Goal: Task Accomplishment & Management: Use online tool/utility

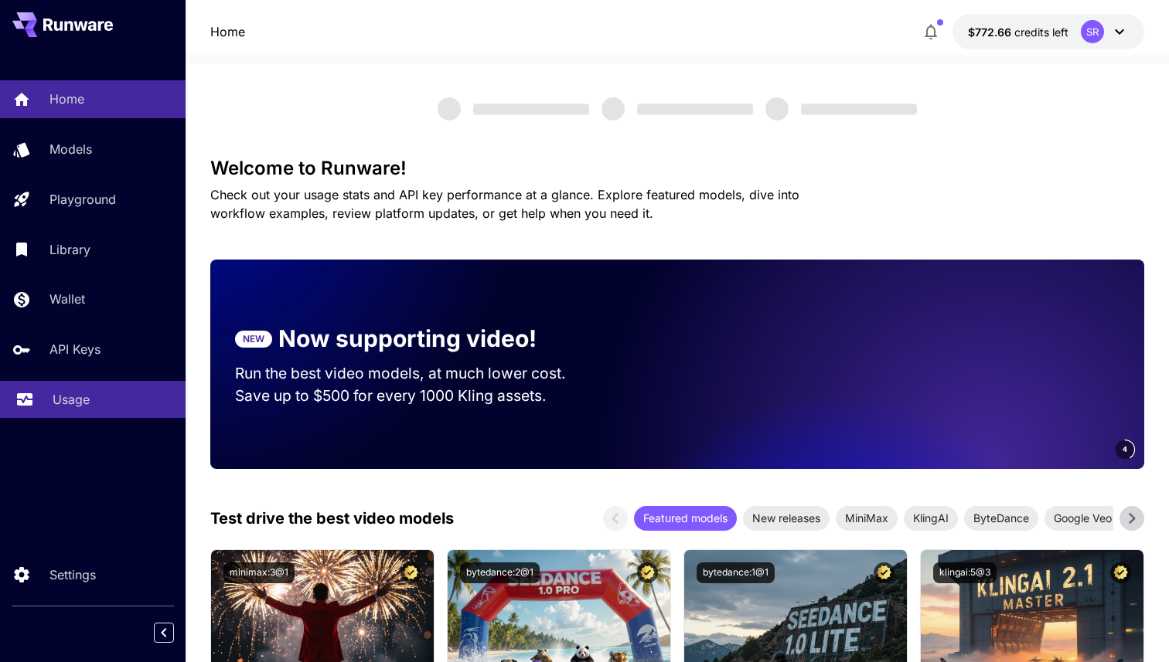
click at [87, 400] on p "Usage" at bounding box center [71, 399] width 37 height 19
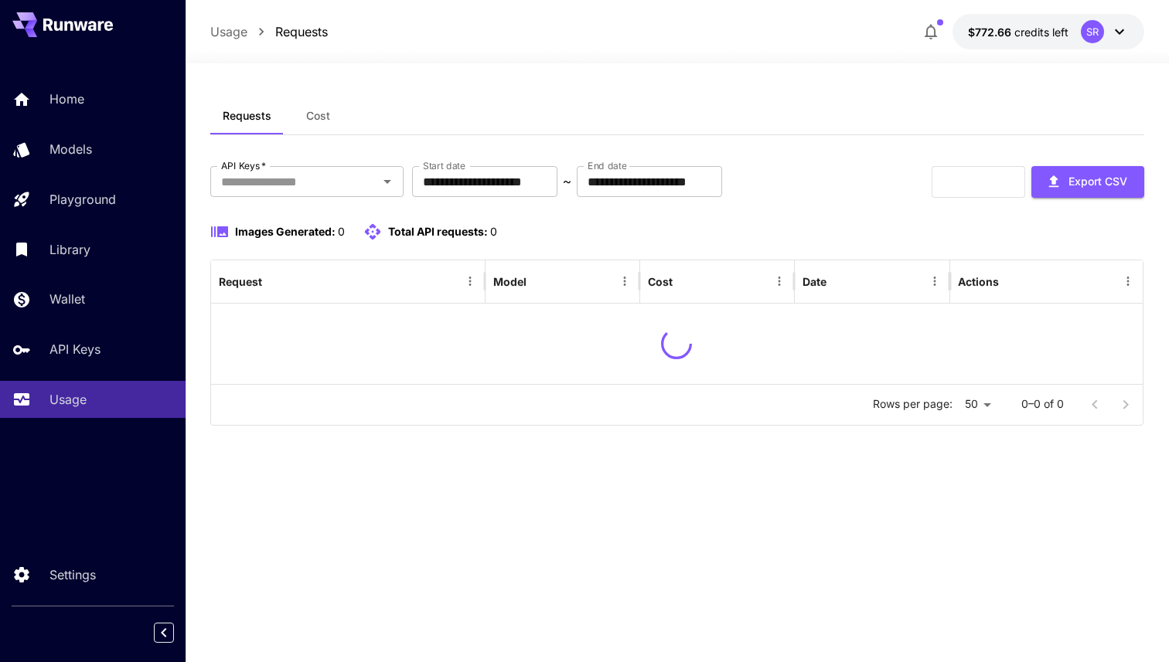
click at [325, 119] on span "Cost" at bounding box center [318, 116] width 24 height 14
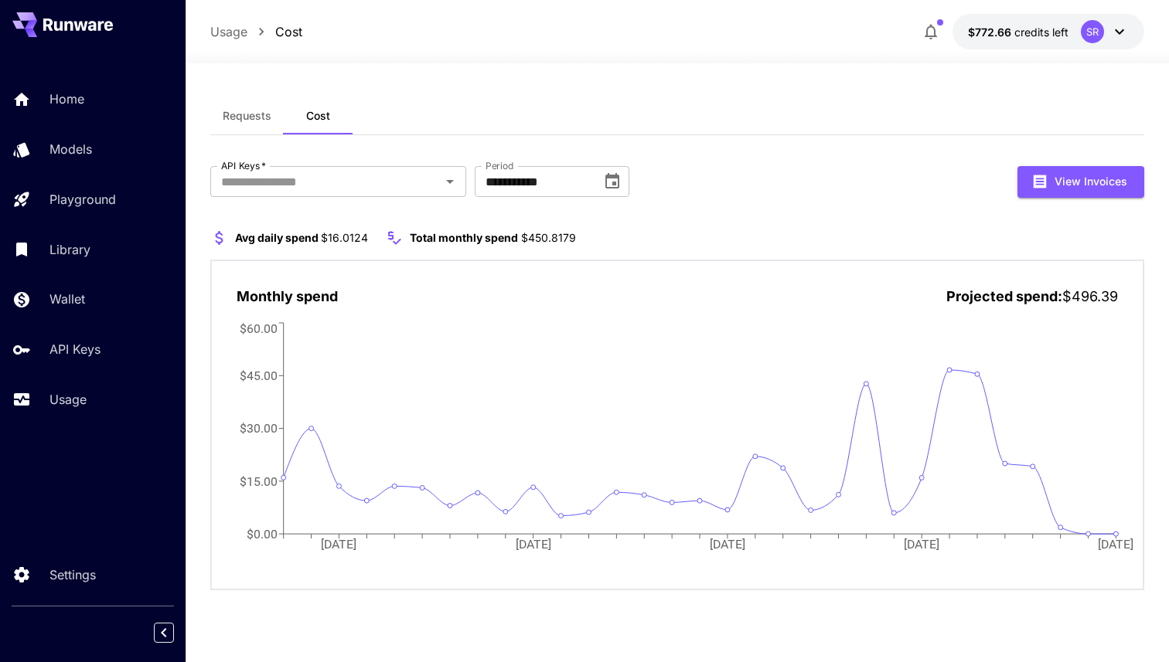
click at [741, 246] on section "Avg daily spend $16.0124 Total monthly spend $450.8179" at bounding box center [677, 238] width 934 height 19
click at [349, 190] on input "API Keys   *" at bounding box center [325, 182] width 221 height 22
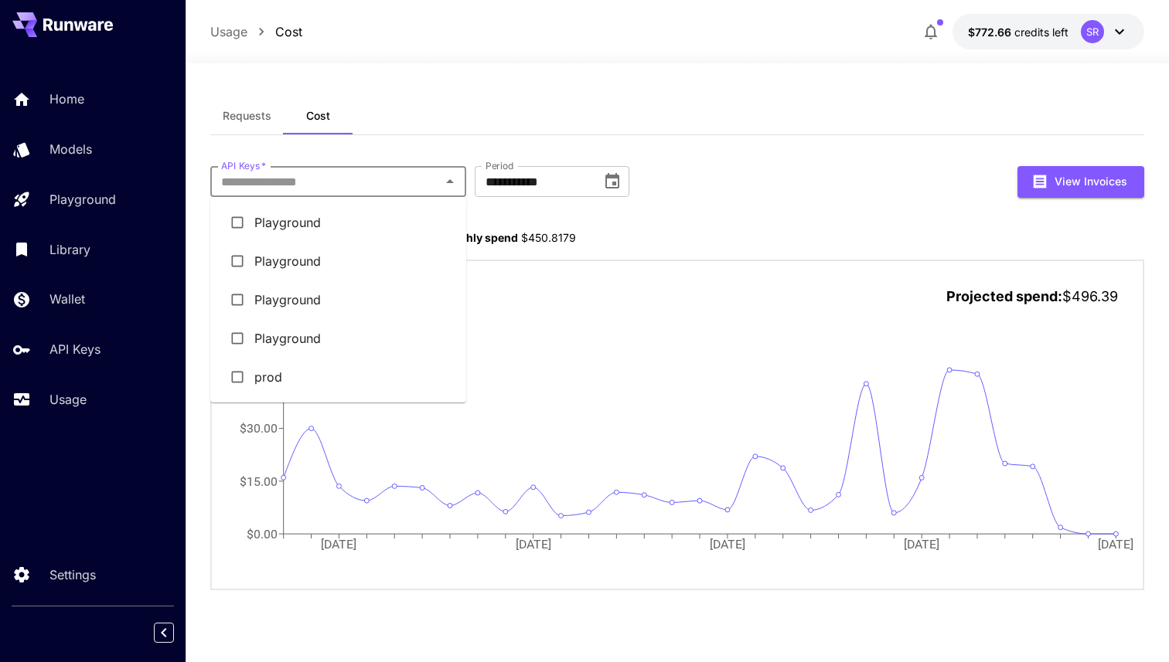
click at [429, 141] on div "**********" at bounding box center [677, 350] width 934 height 506
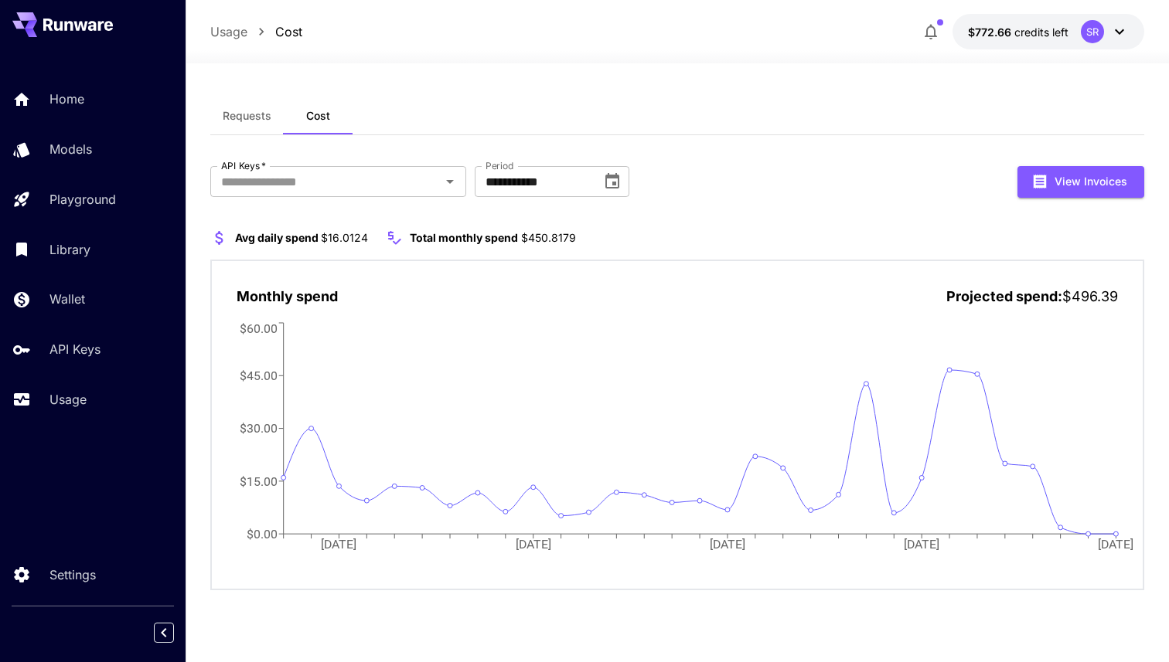
click at [226, 122] on span "Requests" at bounding box center [247, 116] width 49 height 14
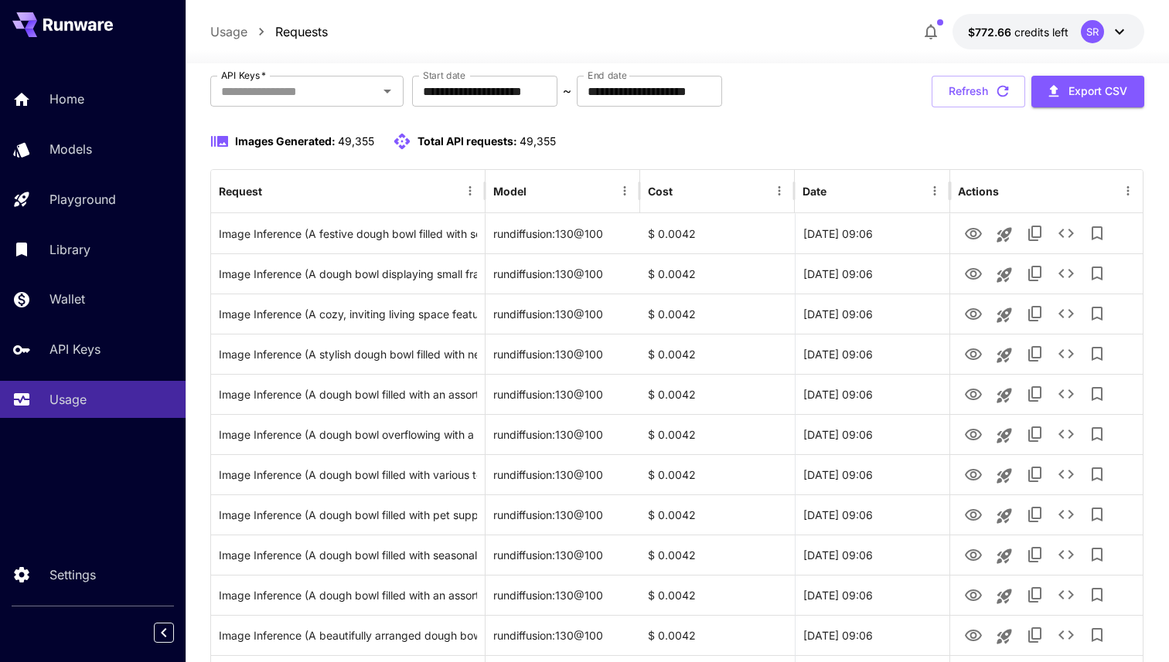
scroll to position [100, 0]
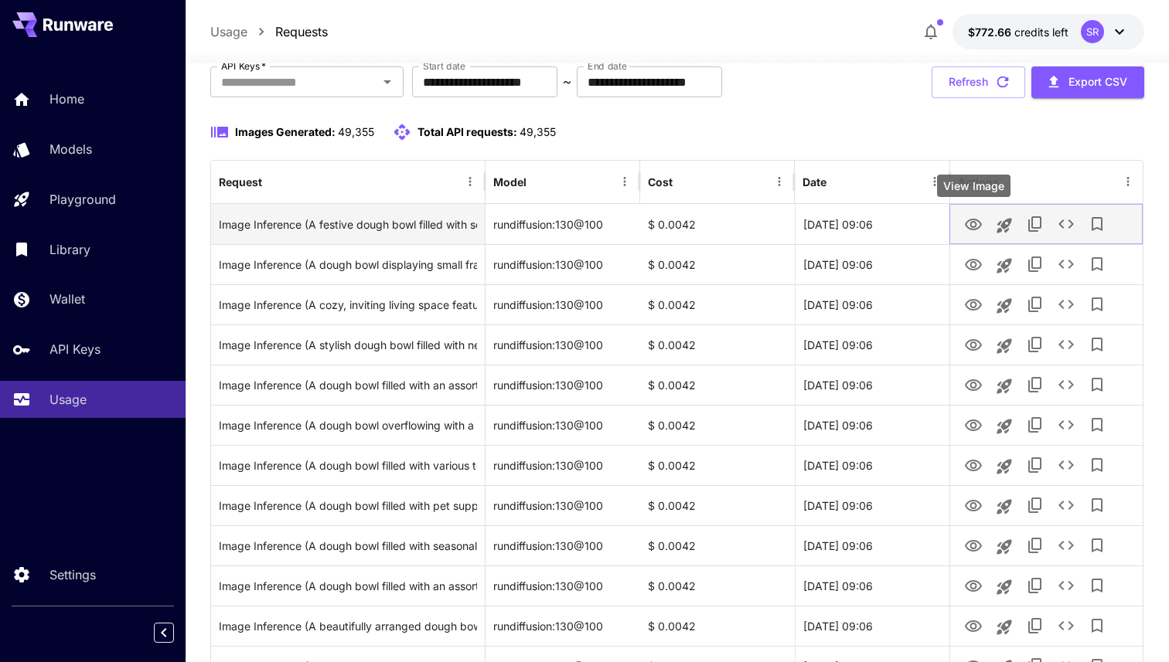
click at [971, 223] on icon "View Image" at bounding box center [973, 225] width 17 height 12
